Goal: Task Accomplishment & Management: Use online tool/utility

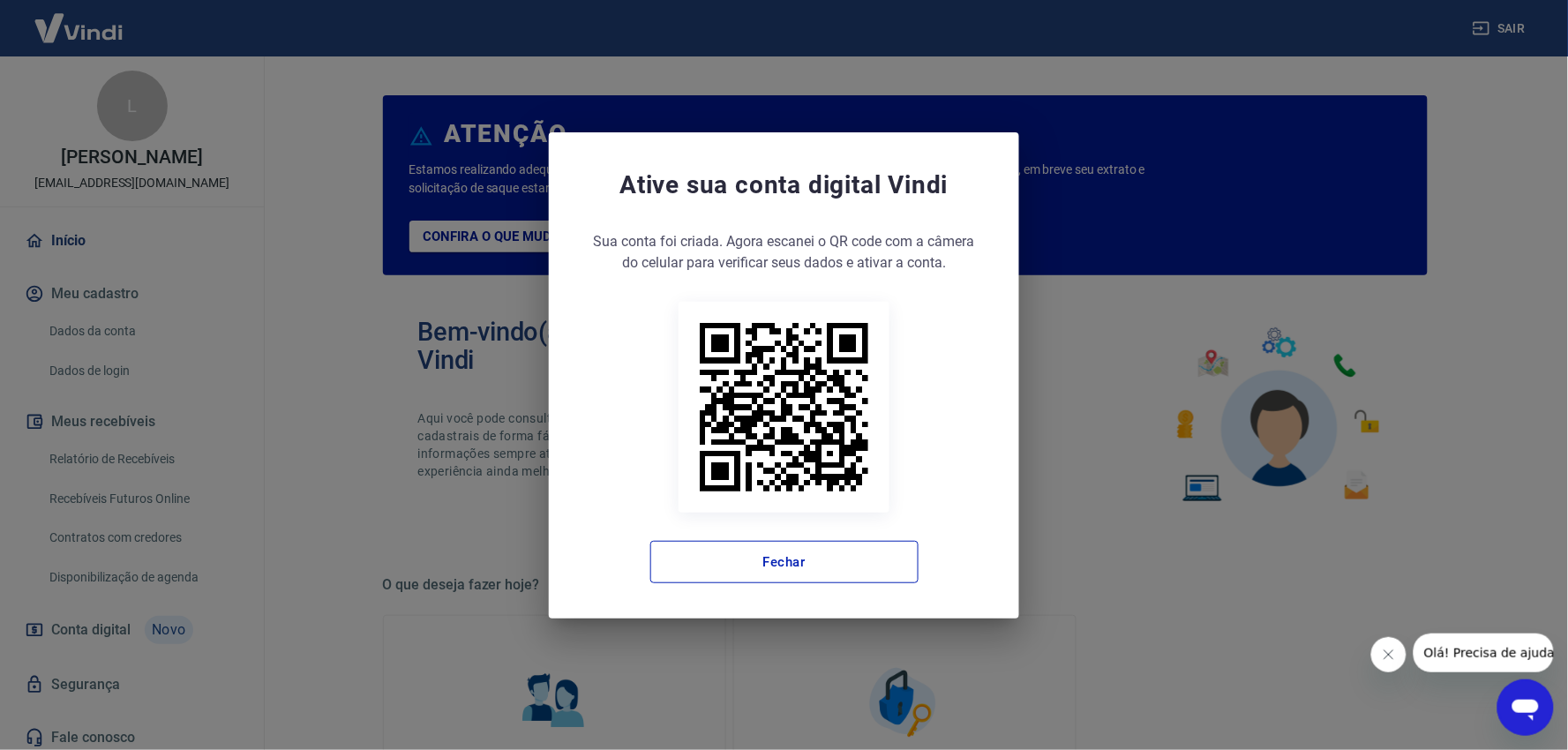
click at [680, 536] on div "Sua conta foi criada. Agora clique no botão abaixo para verificar seus dados e …" at bounding box center [784, 408] width 399 height 352
click at [680, 558] on button "Fechar" at bounding box center [784, 562] width 268 height 43
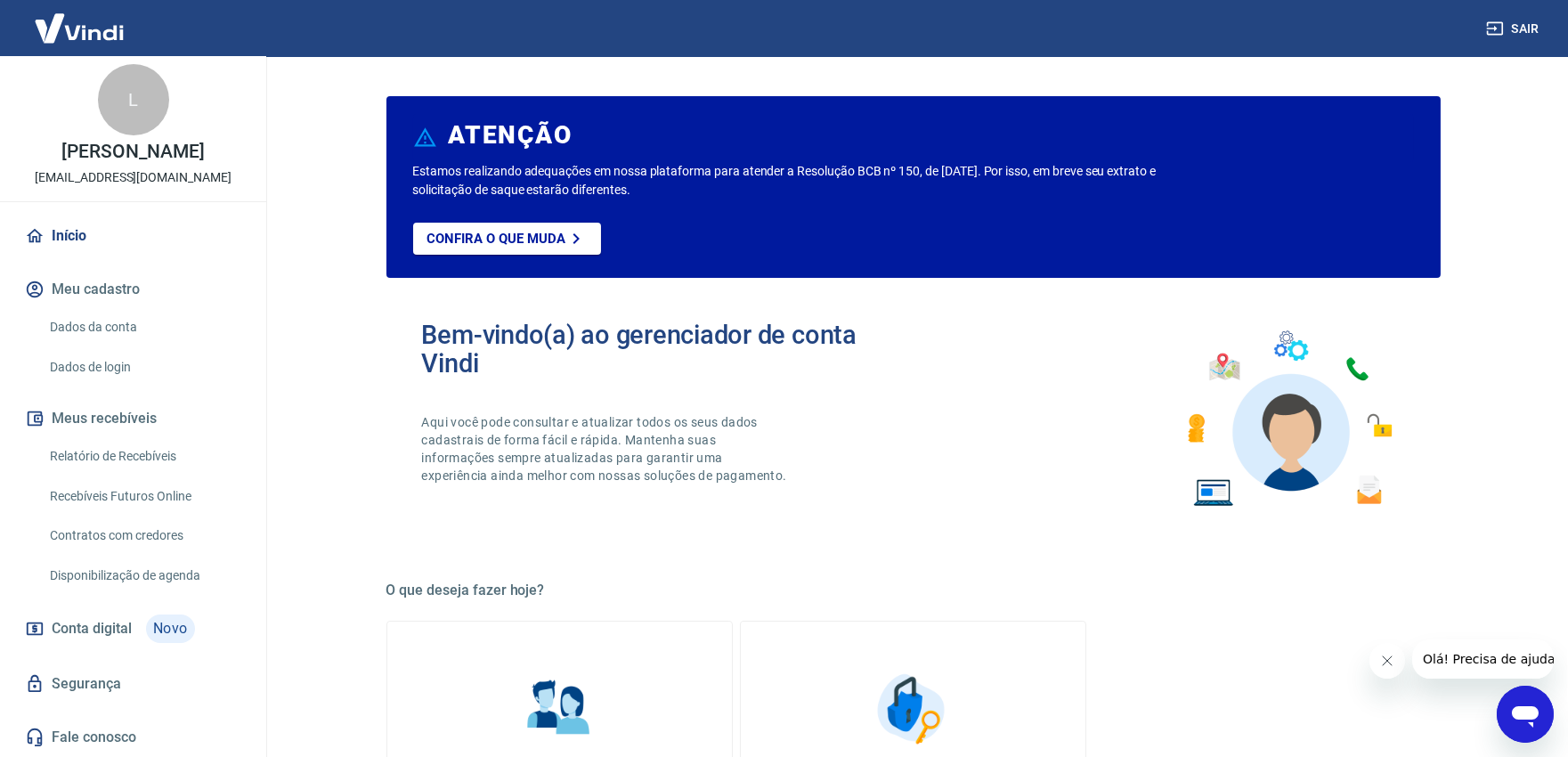
scroll to position [25, 0]
drag, startPoint x: 100, startPoint y: 459, endPoint x: 138, endPoint y: 457, distance: 38.1
click at [100, 459] on link "Relatório de Recebíveis" at bounding box center [144, 456] width 203 height 37
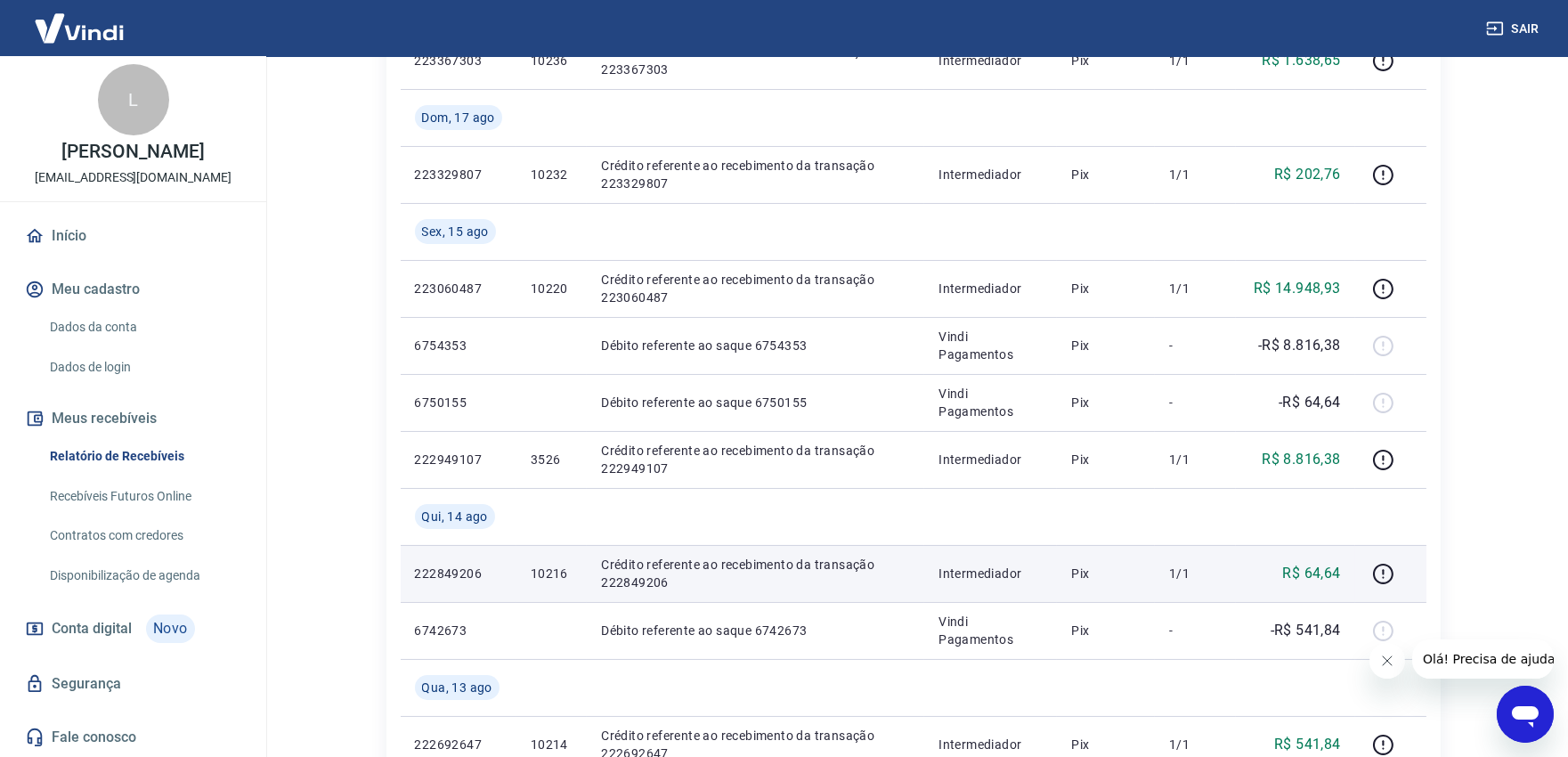
scroll to position [395, 0]
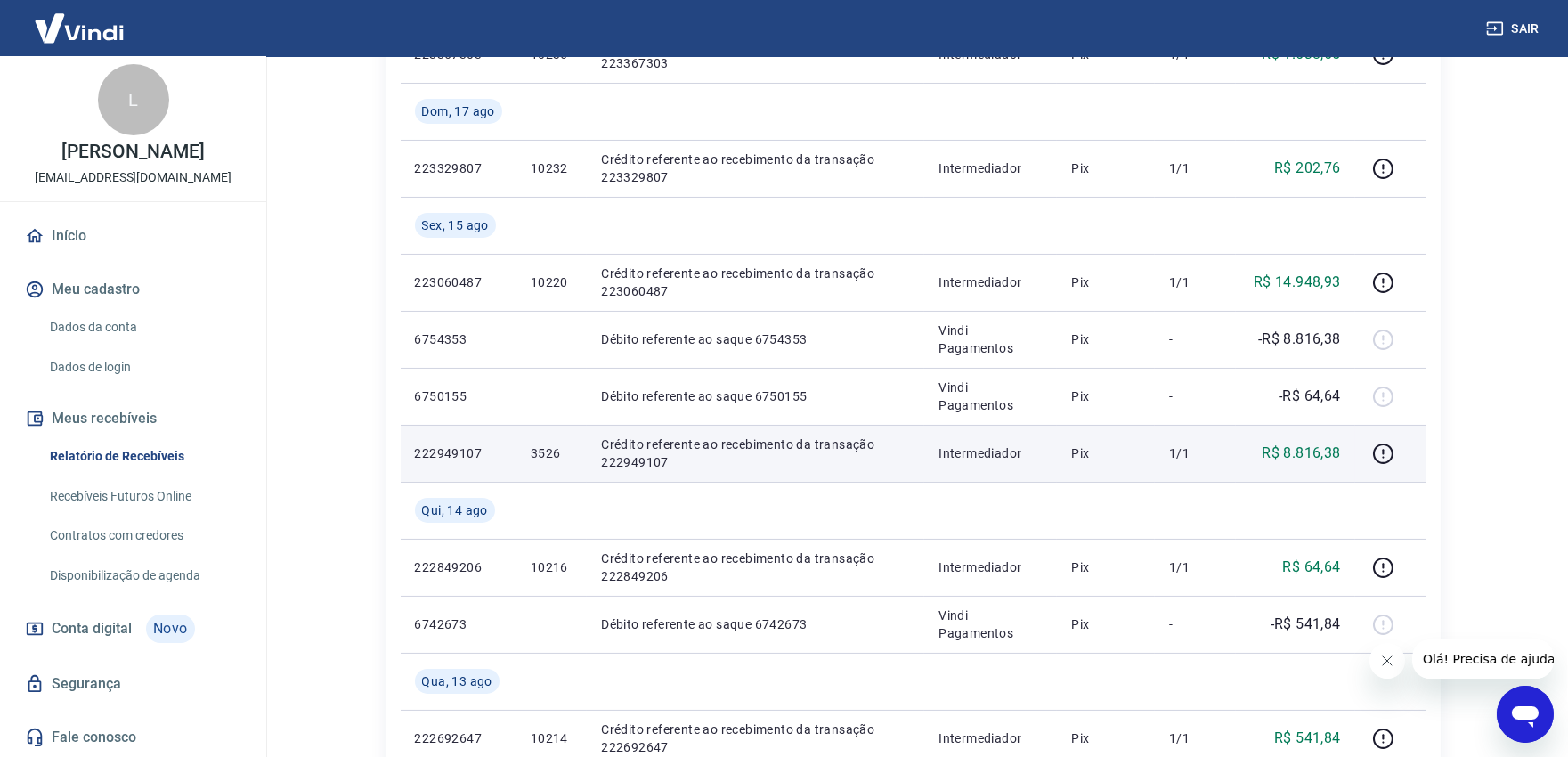
click at [539, 448] on p "3526" at bounding box center [552, 453] width 42 height 17
copy p "3526"
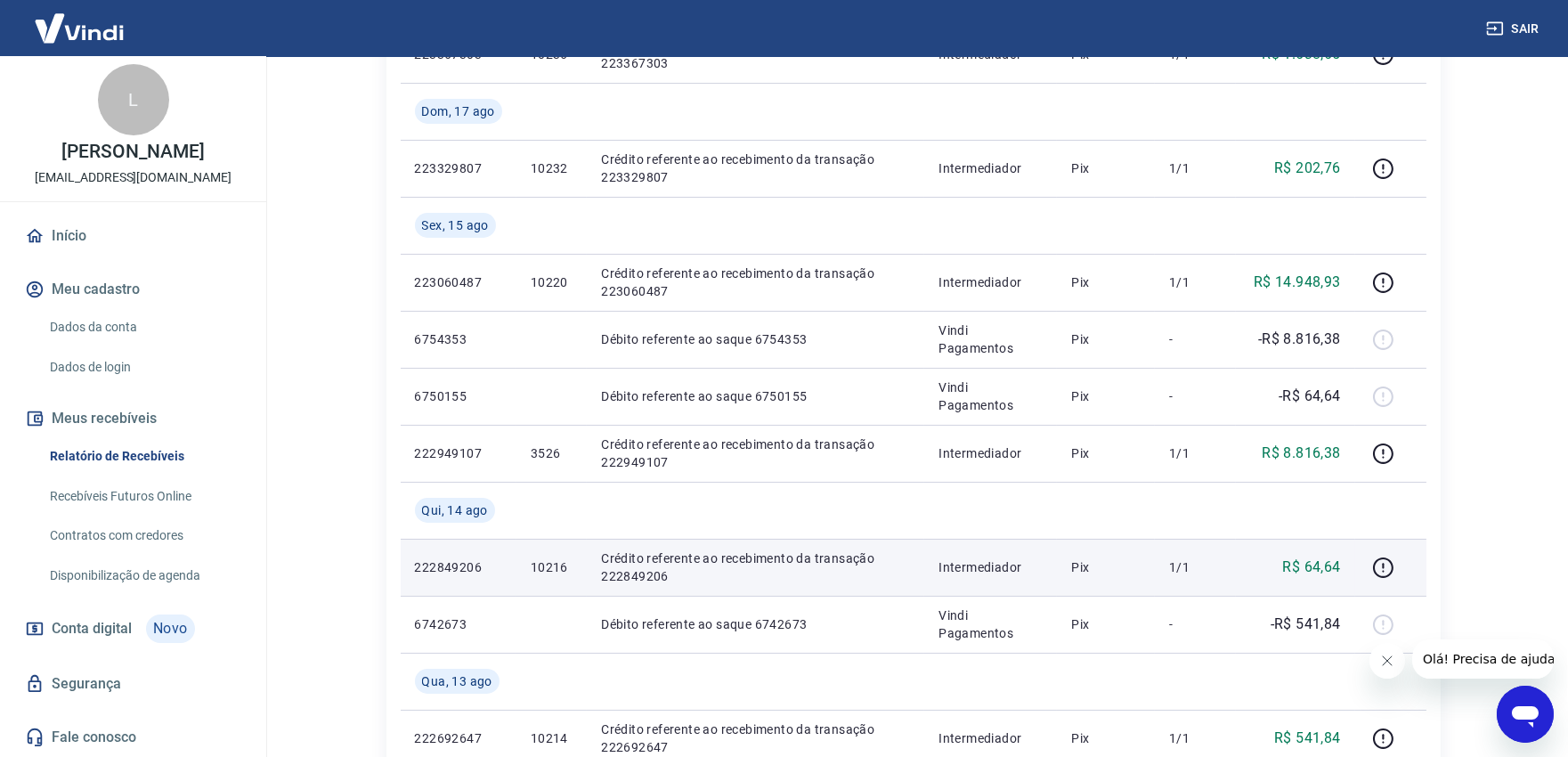
click at [541, 565] on p "10216" at bounding box center [552, 566] width 42 height 17
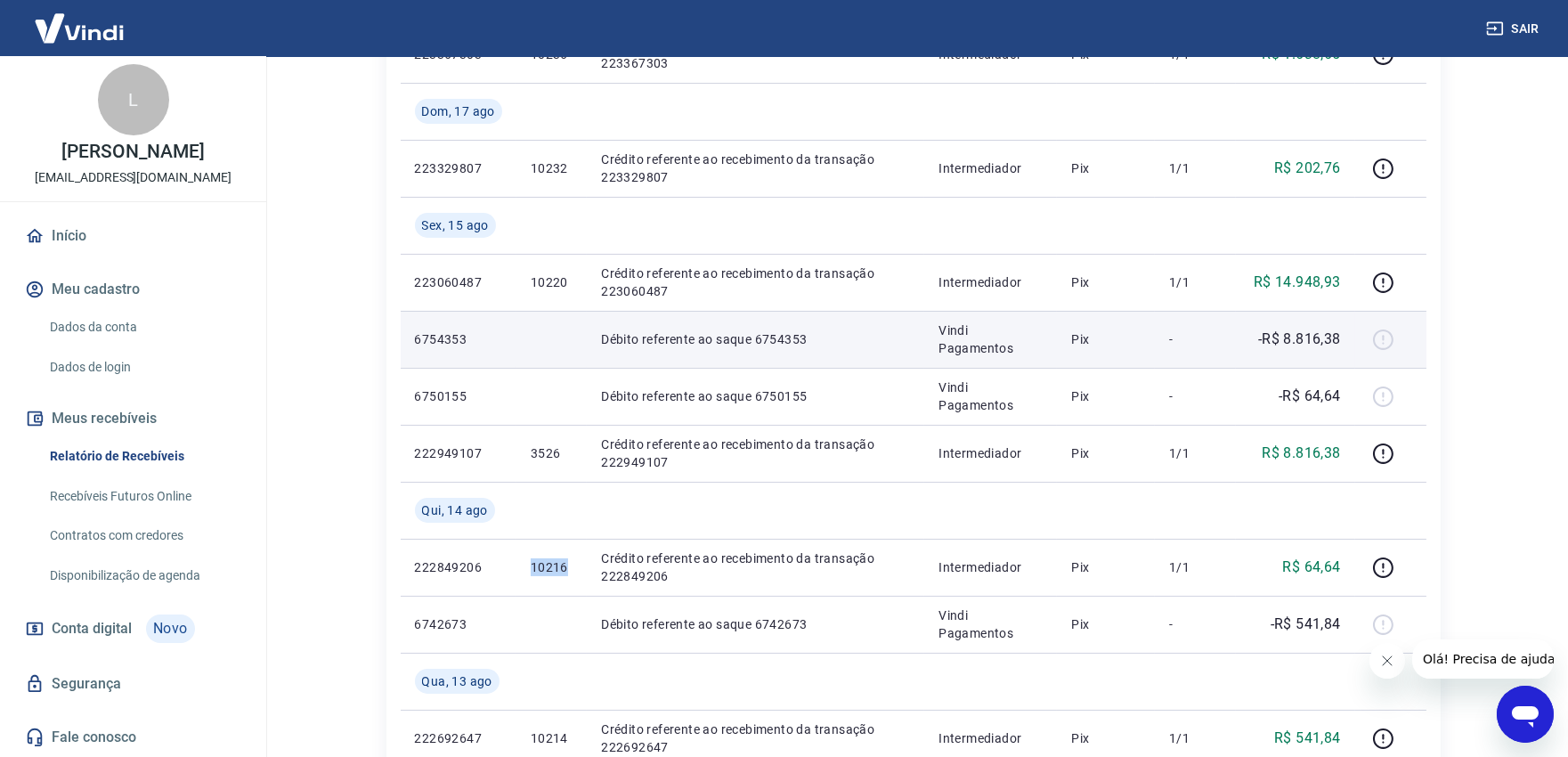
copy p "10216"
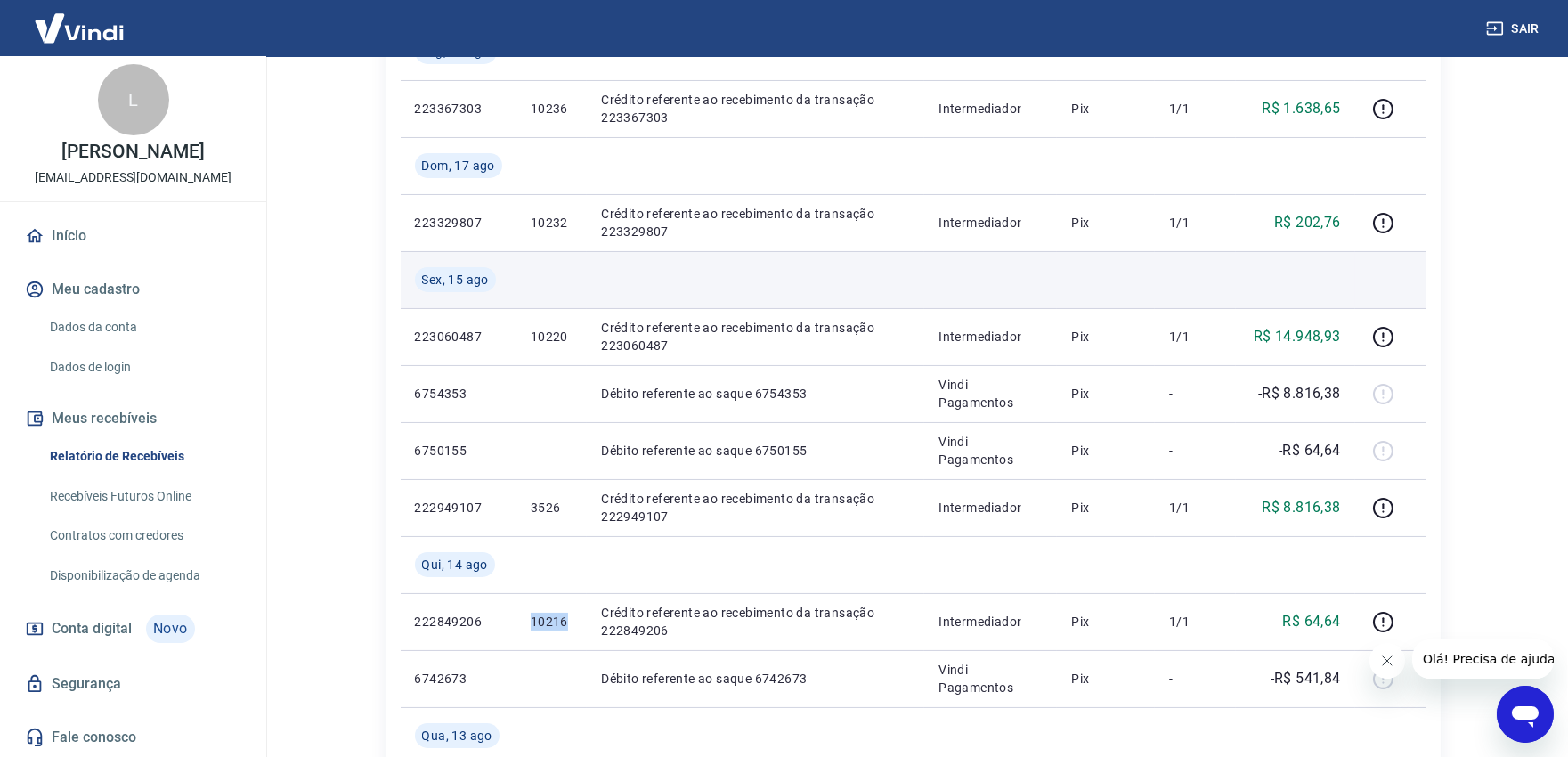
scroll to position [0, 0]
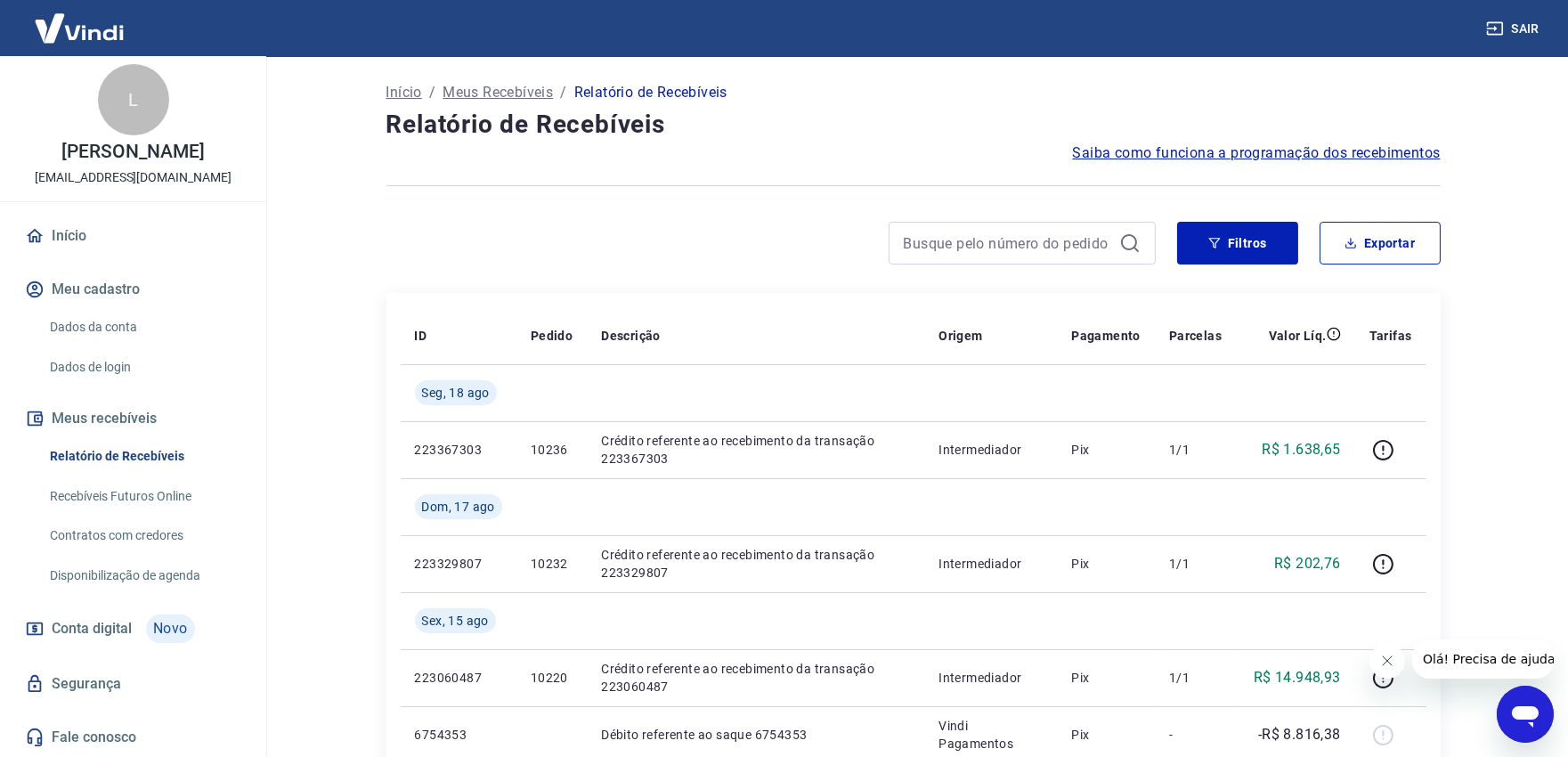
click at [1519, 47] on div "Sair" at bounding box center [784, 28] width 1568 height 57
click at [1528, 24] on button "Sair" at bounding box center [1515, 29] width 64 height 33
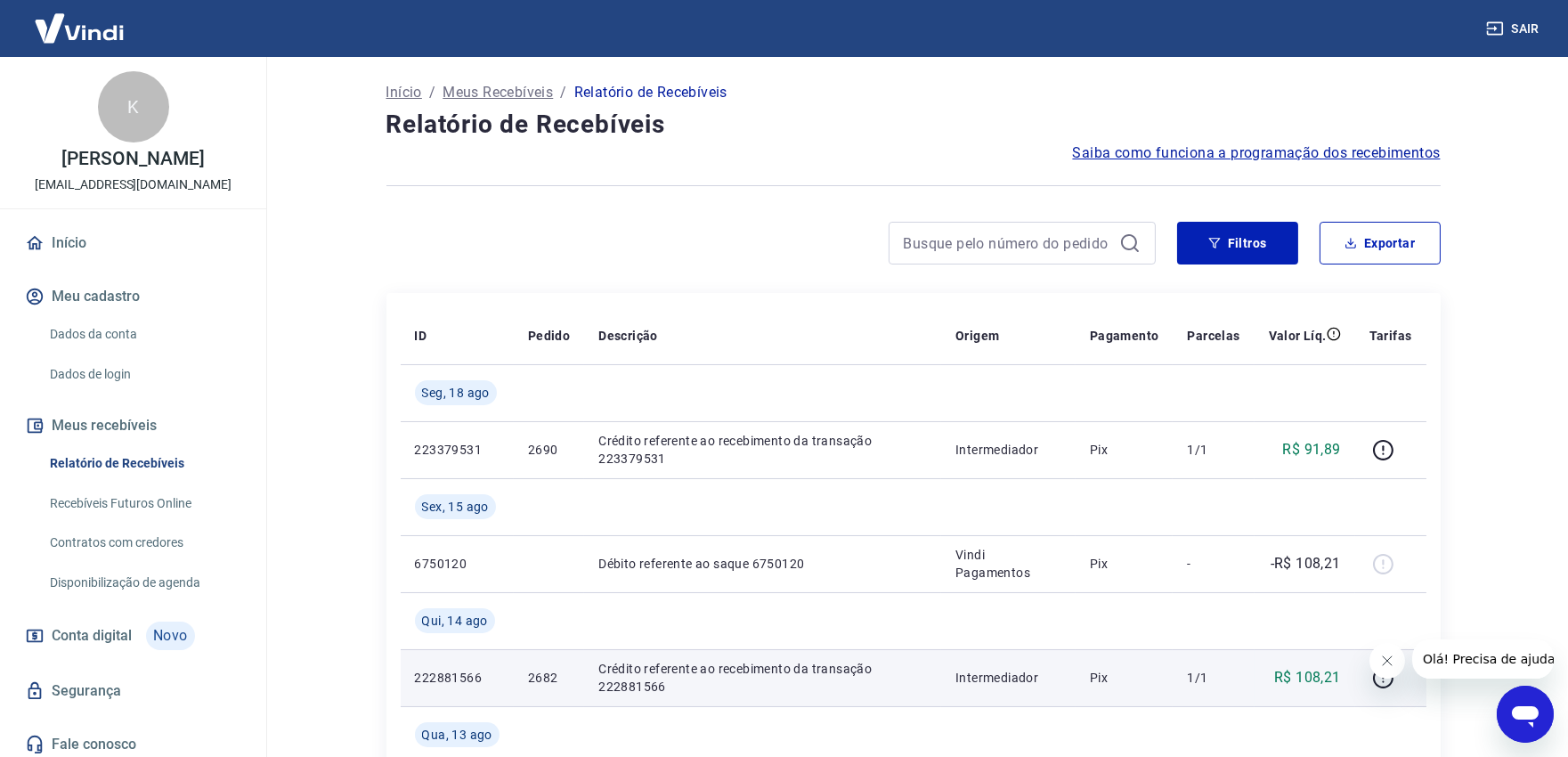
click at [536, 671] on p "2682" at bounding box center [549, 677] width 42 height 17
copy p "2682"
